Goal: Task Accomplishment & Management: Manage account settings

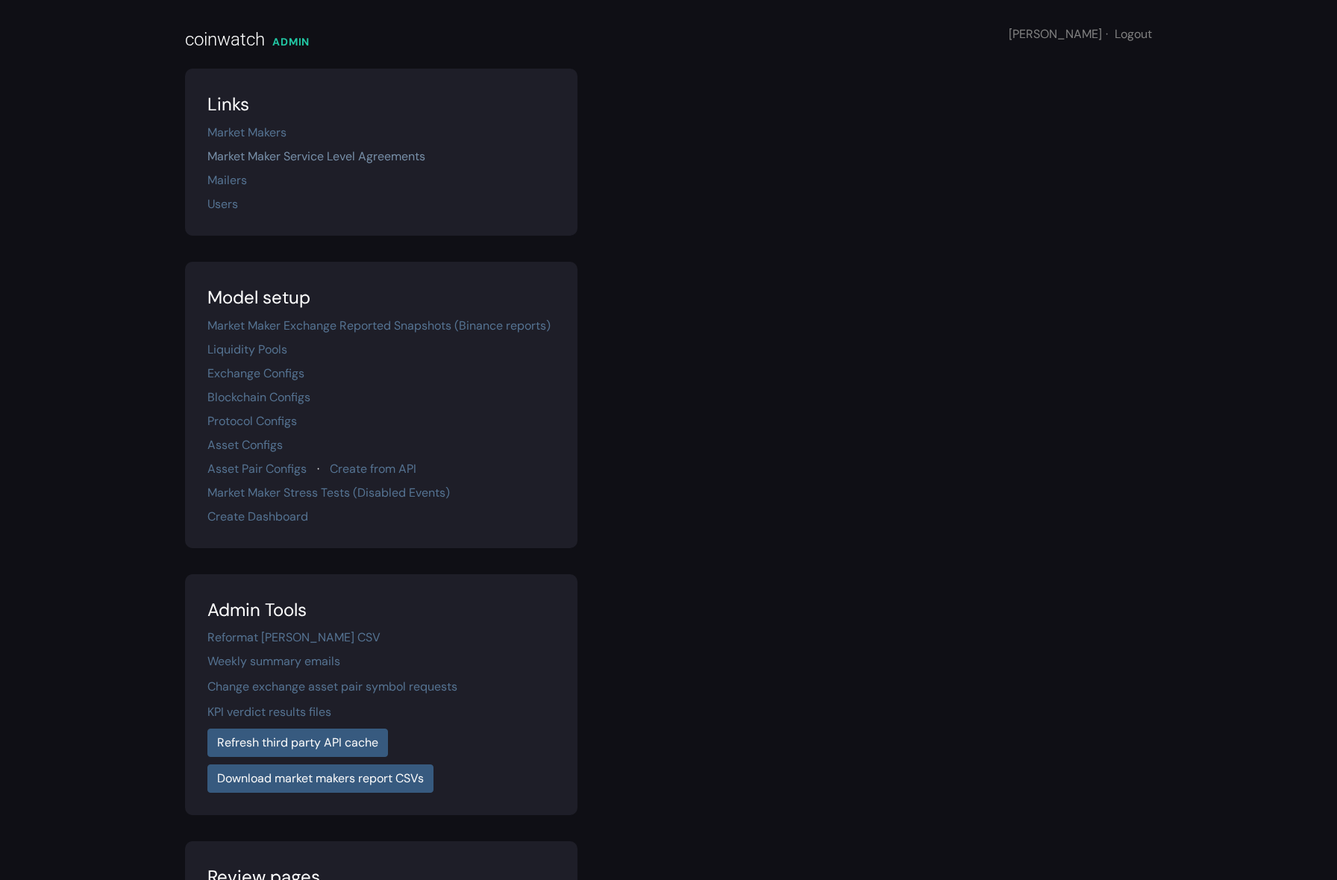
click at [309, 163] on link "Market Maker Service Level Agreements" at bounding box center [316, 156] width 218 height 16
click at [313, 152] on link "Market Maker Service Level Agreements" at bounding box center [316, 156] width 218 height 16
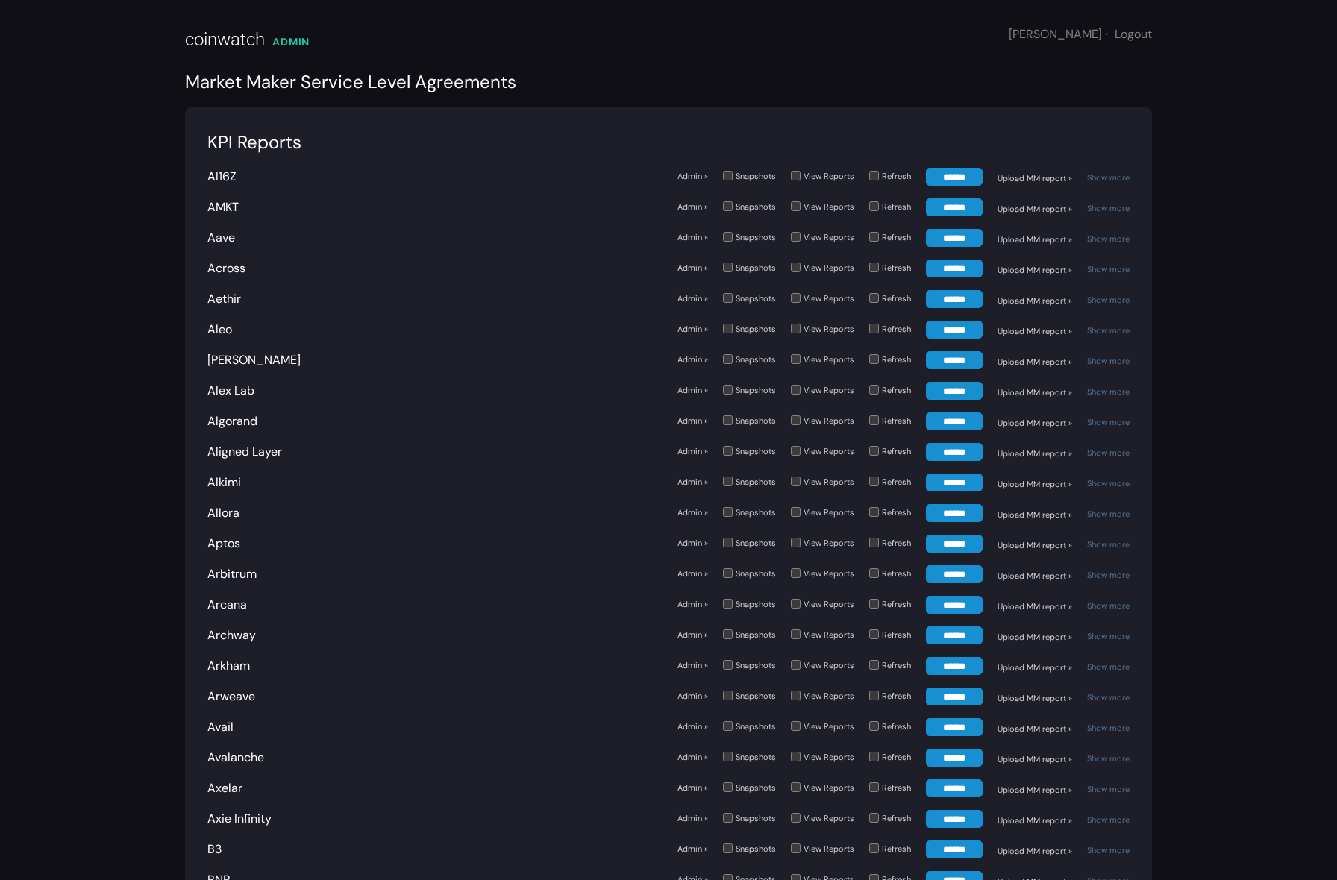
scroll to position [2062, 0]
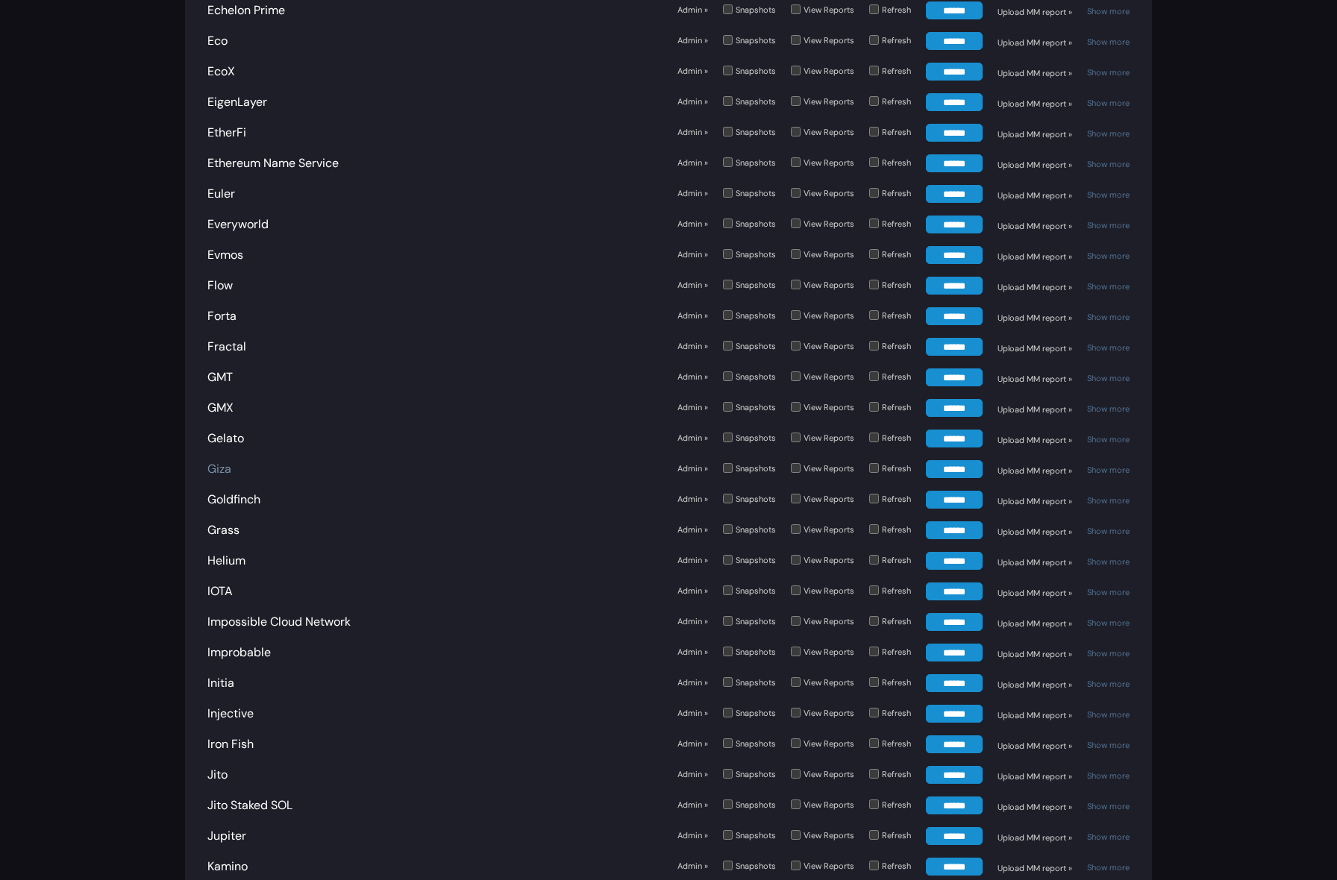
click at [214, 461] on link "Giza" at bounding box center [219, 469] width 24 height 16
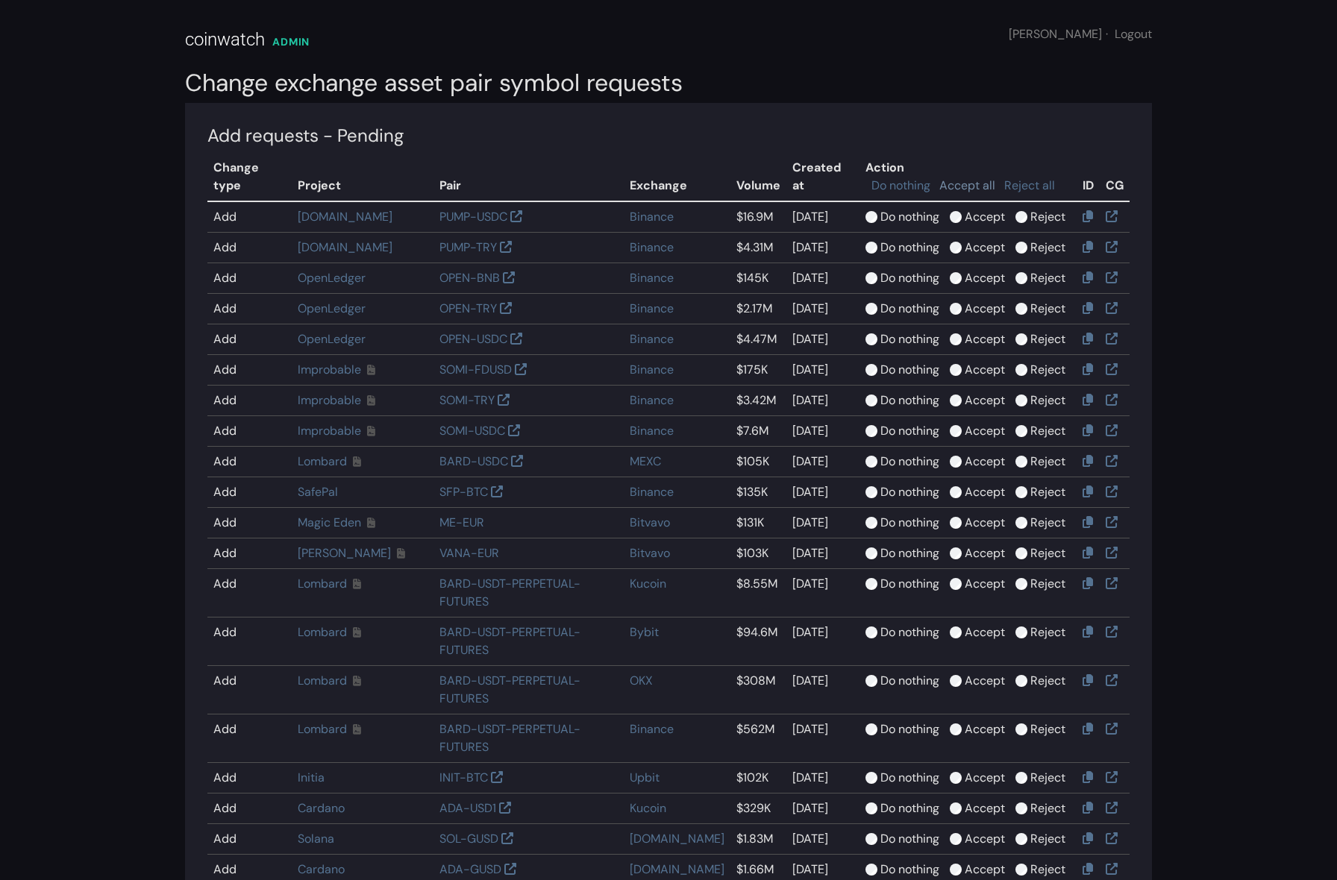
click at [966, 178] on link "Accept all" at bounding box center [967, 186] width 56 height 16
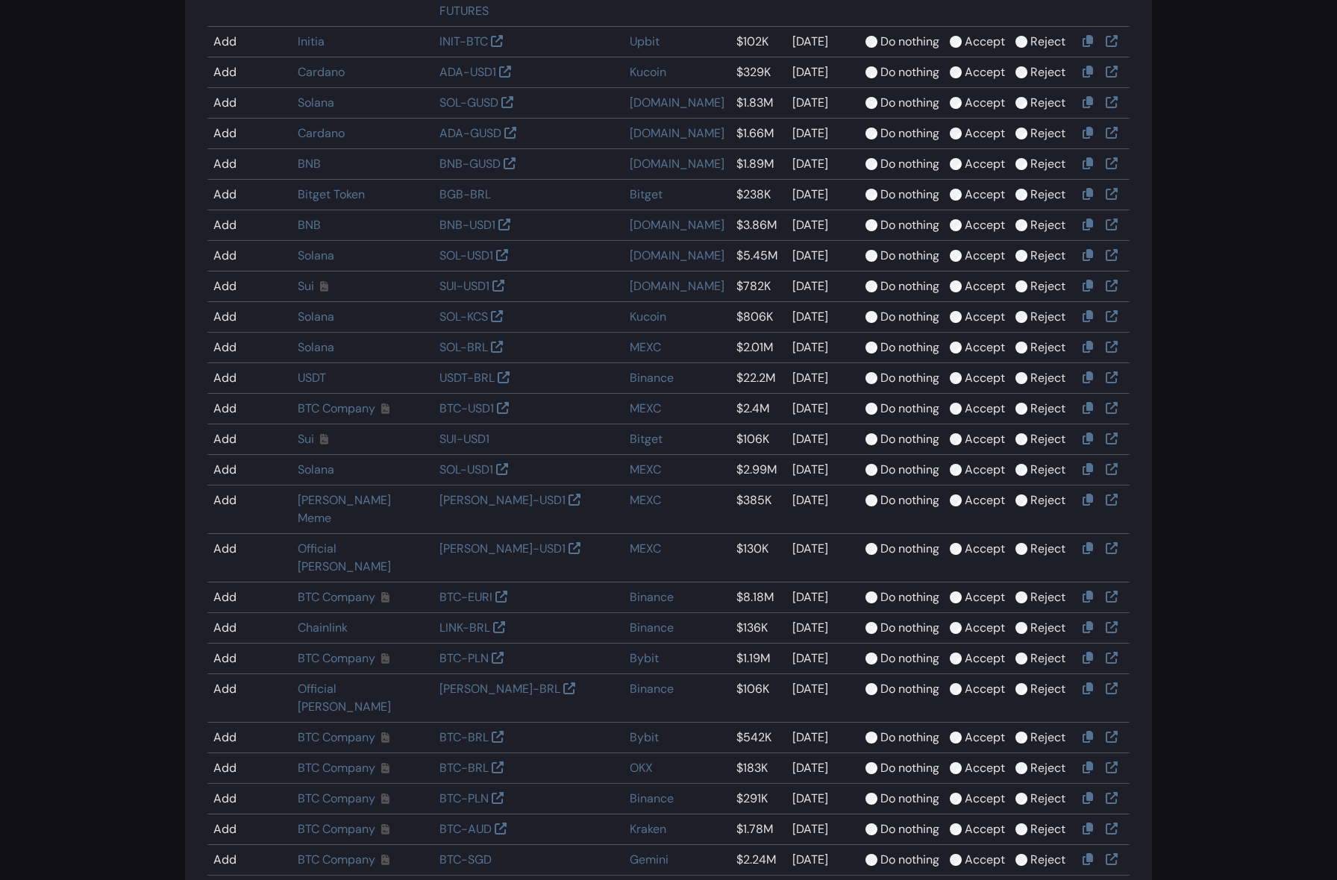
scroll to position [1067, 0]
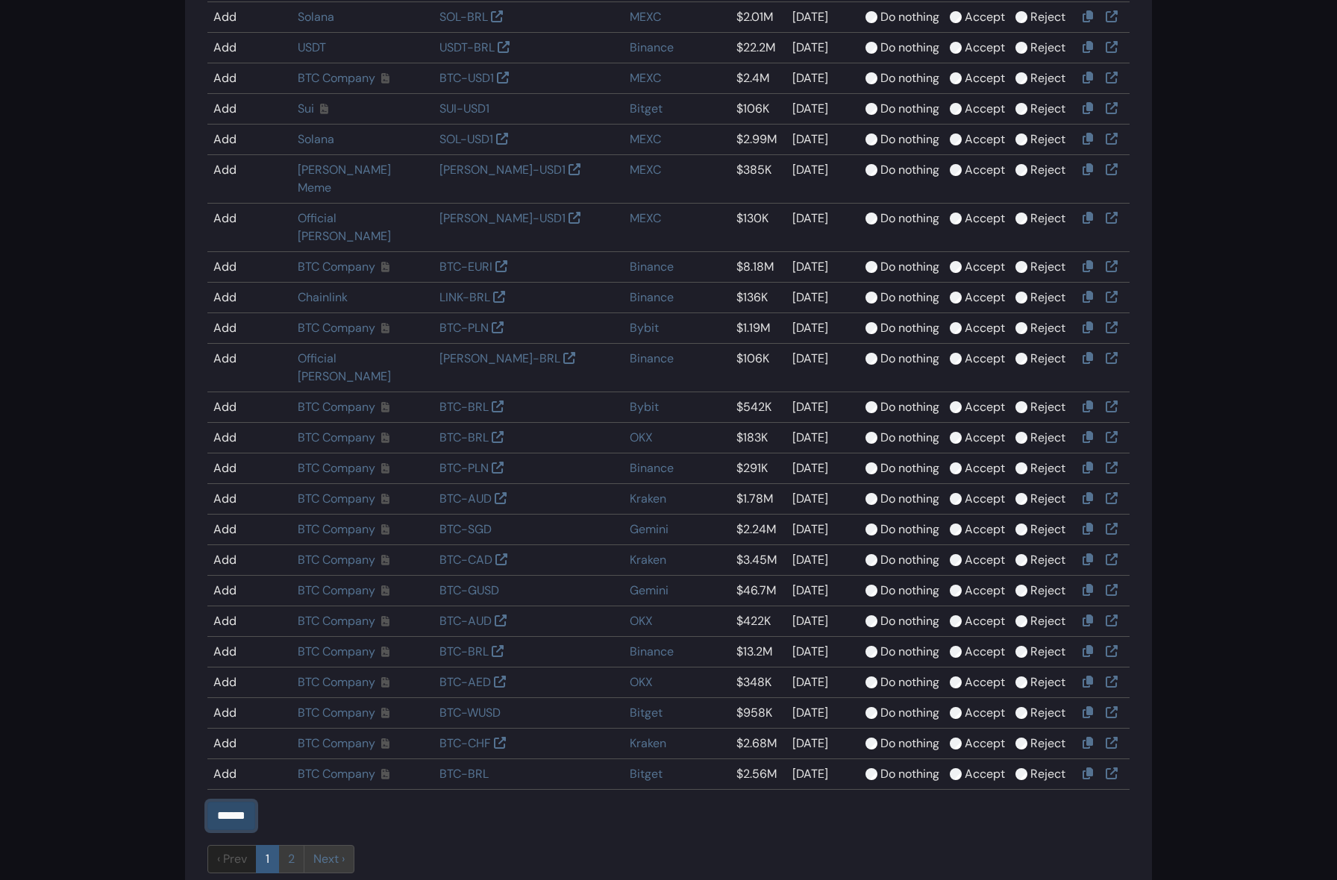
click at [236, 802] on input "******" at bounding box center [231, 816] width 48 height 28
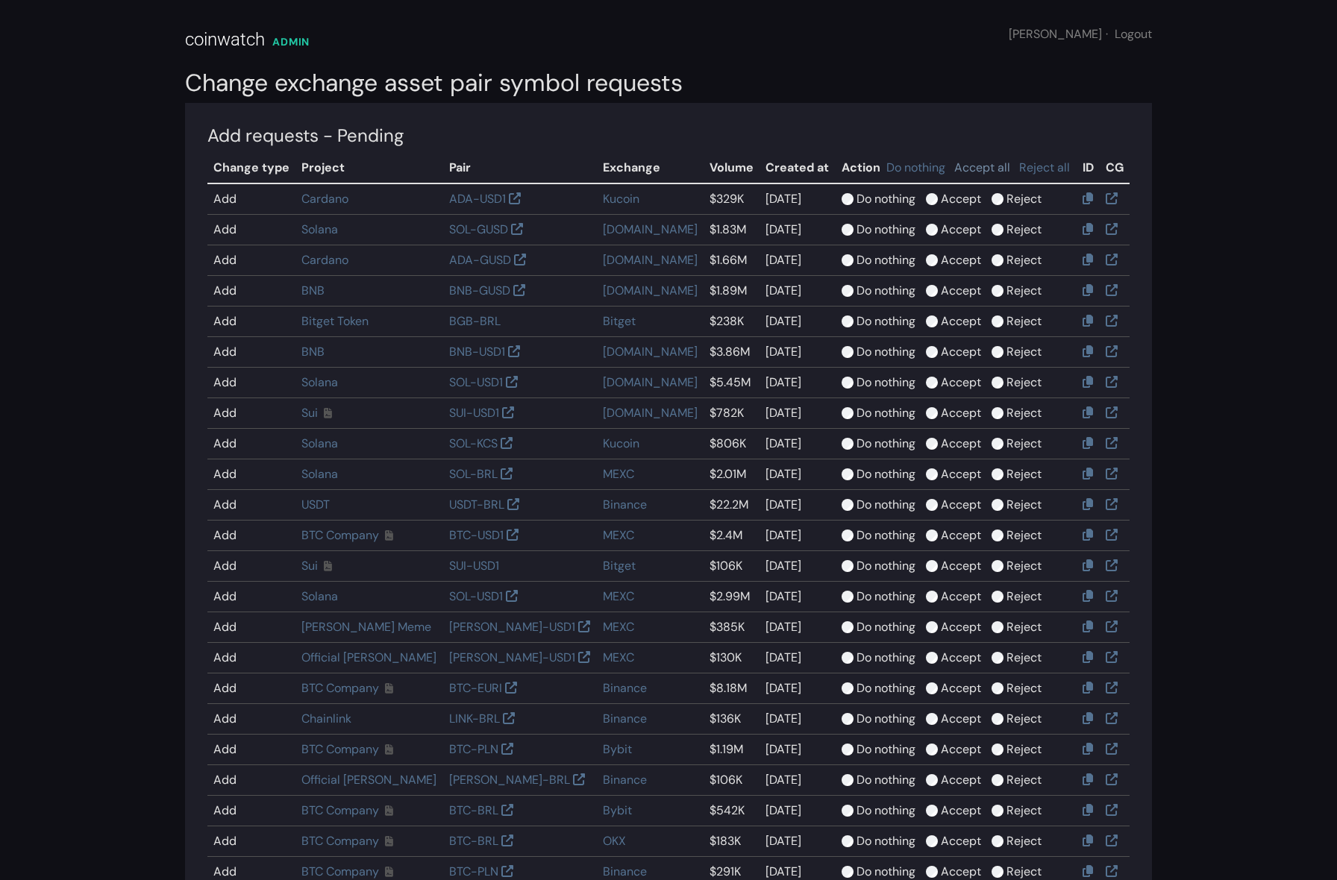
click at [954, 169] on link "Accept all" at bounding box center [982, 168] width 56 height 16
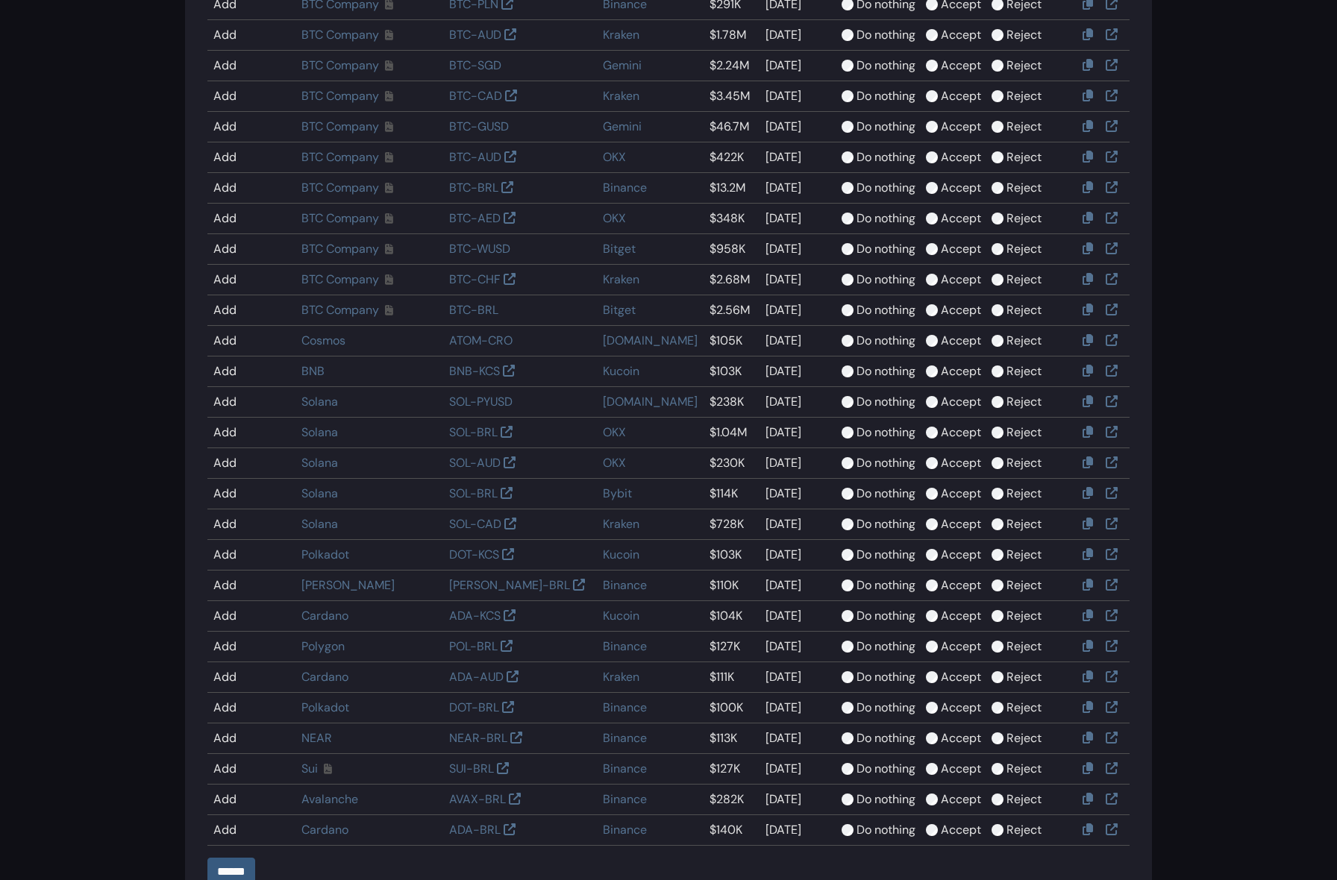
scroll to position [1209, 0]
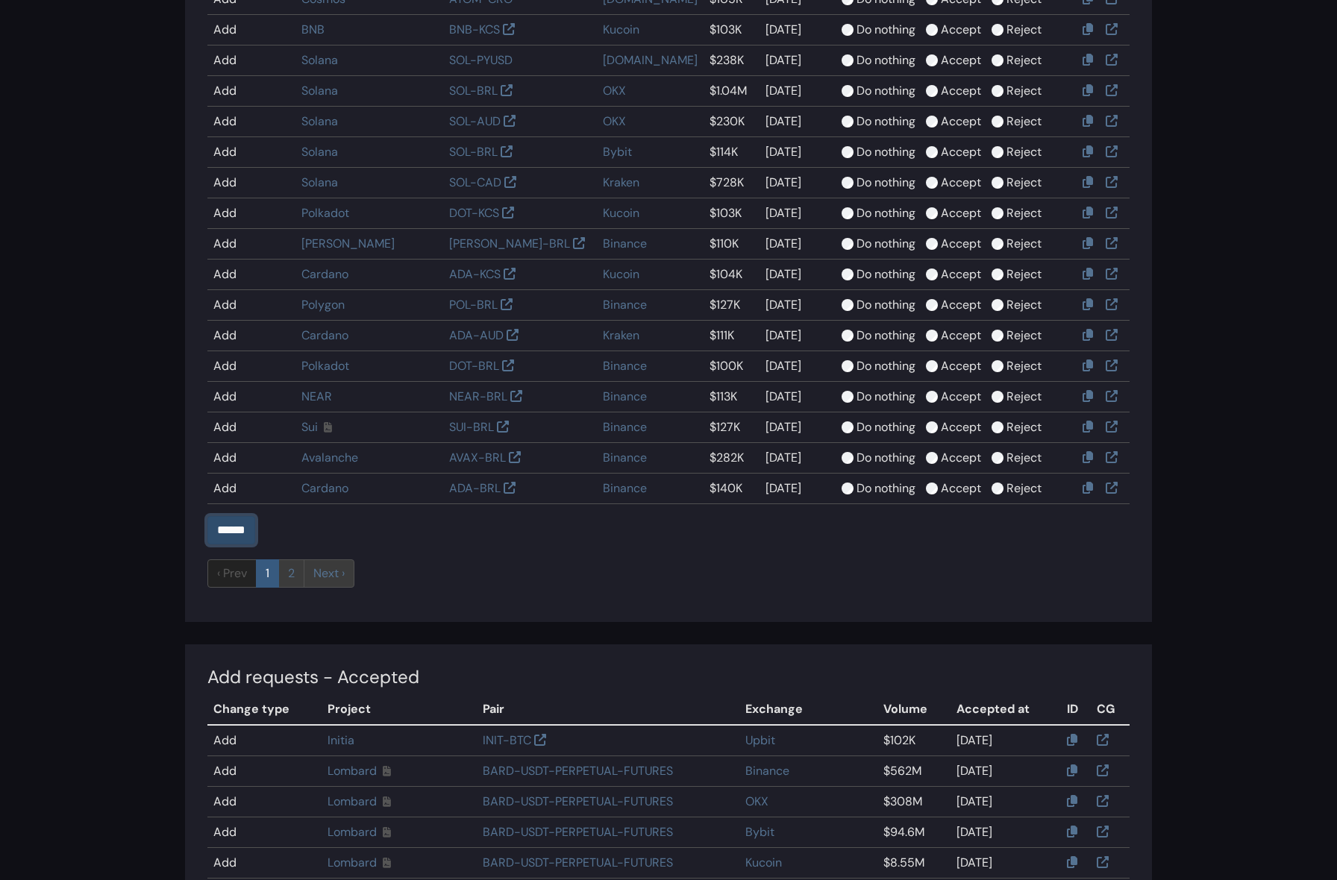
drag, startPoint x: 234, startPoint y: 533, endPoint x: 706, endPoint y: 38, distance: 683.2
click at [236, 533] on input "******" at bounding box center [231, 530] width 48 height 28
